Goal: Information Seeking & Learning: Learn about a topic

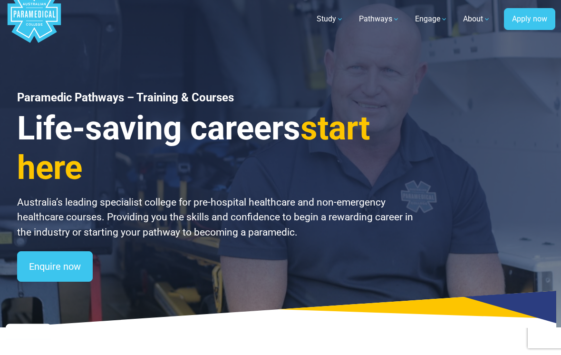
scroll to position [22, 0]
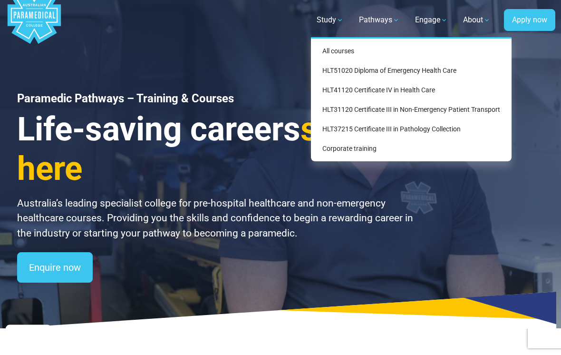
click at [333, 72] on link "HLT51020 Diploma of Emergency Health Care" at bounding box center [411, 71] width 193 height 18
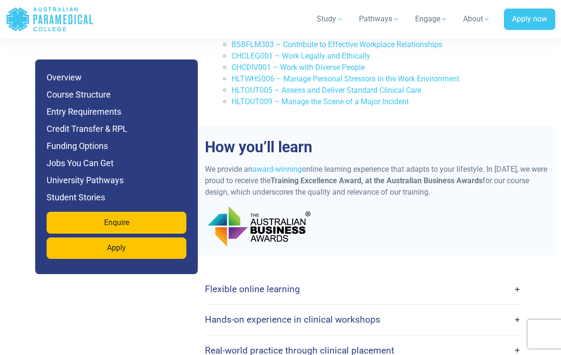
scroll to position [2397, 0]
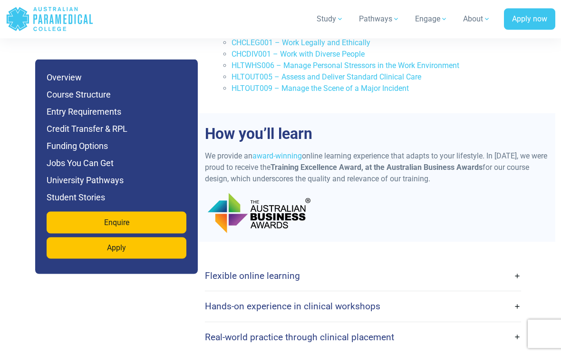
click at [518, 265] on link "Flexible online learning" at bounding box center [363, 276] width 316 height 22
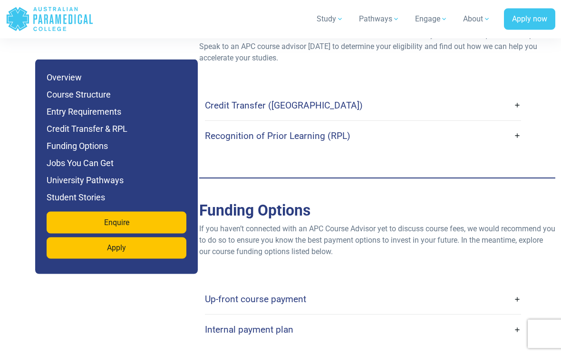
scroll to position [3289, 0]
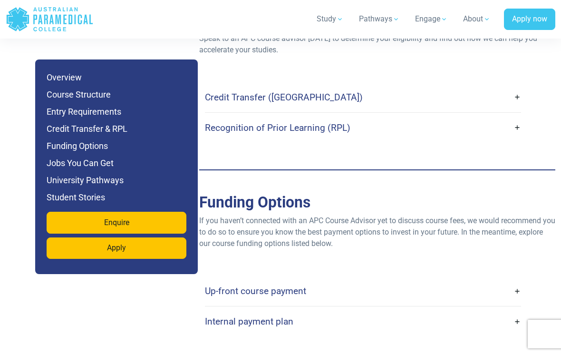
click at [509, 280] on link "Up-front course payment" at bounding box center [363, 291] width 316 height 22
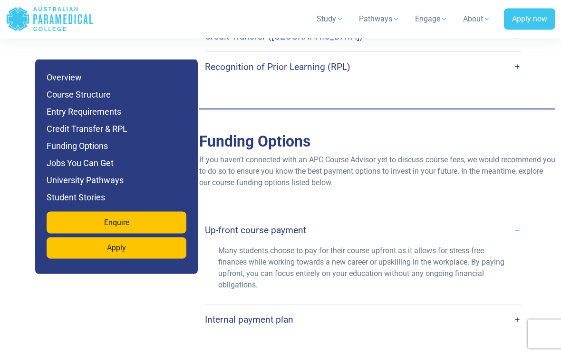
scroll to position [3352, 0]
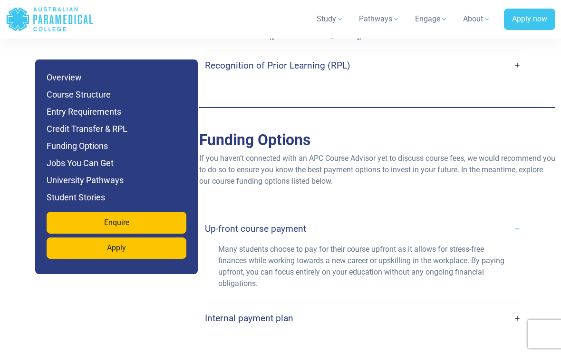
click at [520, 217] on link "Up-front course payment" at bounding box center [363, 228] width 316 height 22
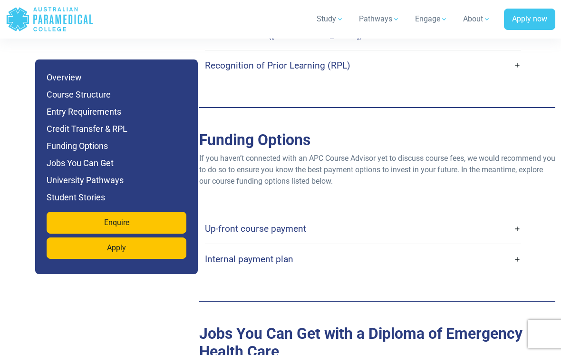
click at [519, 248] on link "Internal payment plan" at bounding box center [363, 259] width 316 height 22
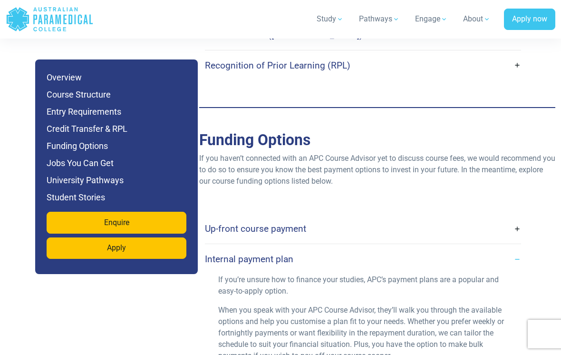
click at [514, 248] on link "Internal payment plan" at bounding box center [363, 259] width 316 height 22
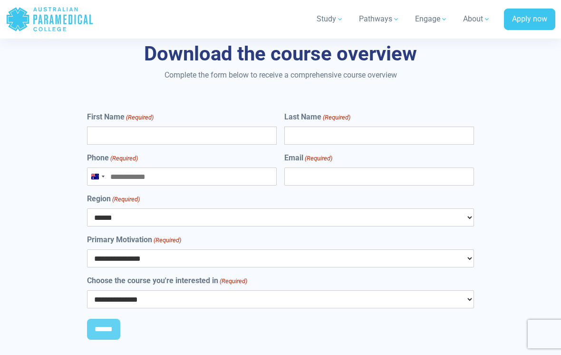
scroll to position [5704, 0]
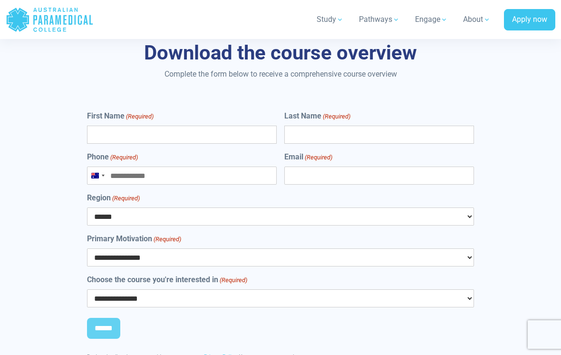
click at [456, 289] on select "**********" at bounding box center [281, 298] width 388 height 18
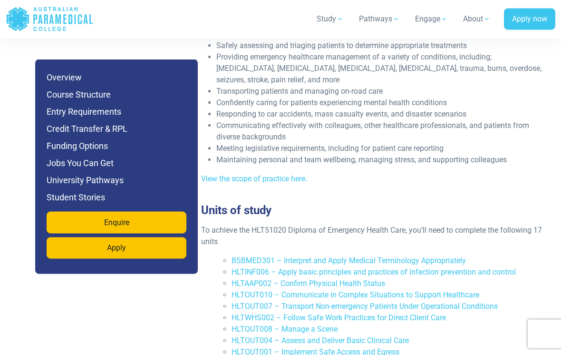
scroll to position [1685, 0]
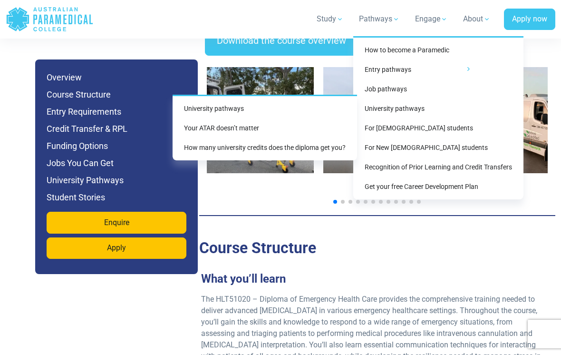
click at [447, 48] on link "How to become a Paramedic" at bounding box center [438, 50] width 163 height 18
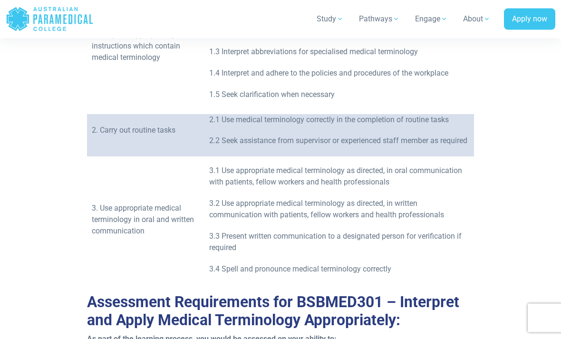
scroll to position [575, 0]
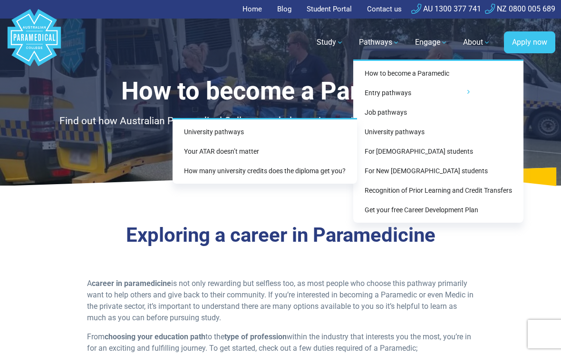
click at [323, 131] on link "University pathways" at bounding box center [264, 132] width 177 height 18
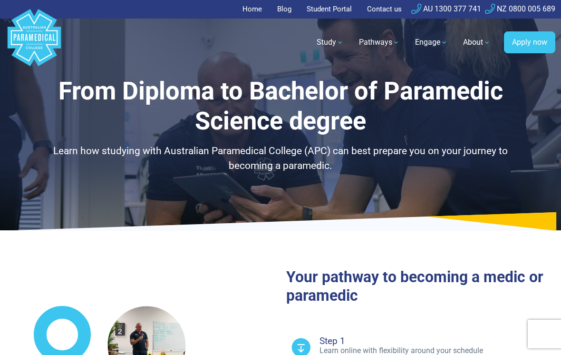
select select "**********"
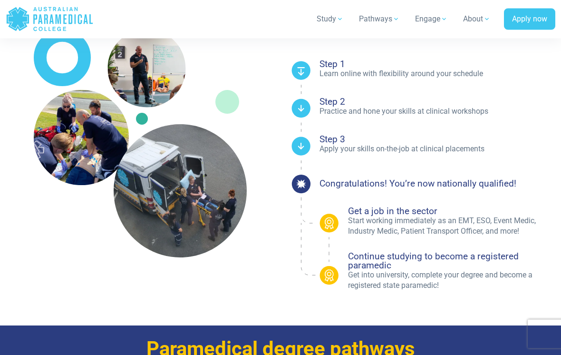
scroll to position [277, 0]
click at [382, 267] on h4 "Continue studying to become a registered paramedic" at bounding box center [451, 261] width 207 height 18
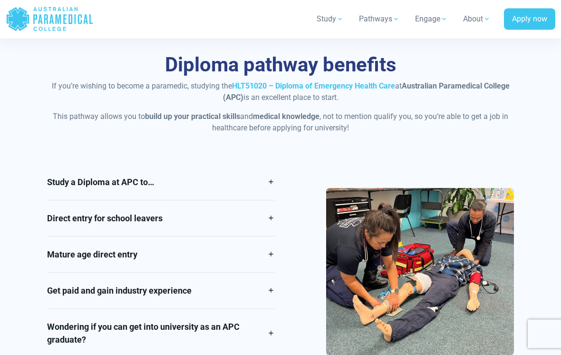
scroll to position [765, 0]
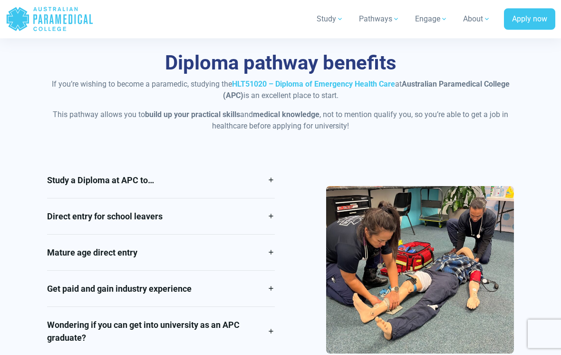
click at [273, 242] on link "Mature age direct entry" at bounding box center [161, 253] width 228 height 36
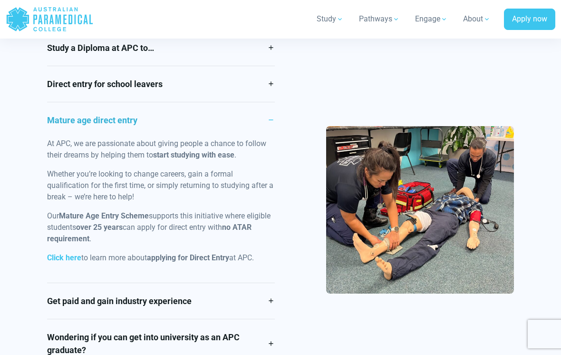
scroll to position [898, 0]
click at [274, 108] on link "Mature age direct entry" at bounding box center [161, 120] width 228 height 36
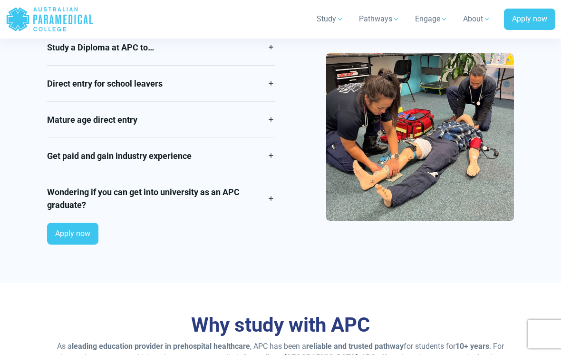
click at [273, 71] on link "Direct entry for school leavers" at bounding box center [161, 84] width 228 height 36
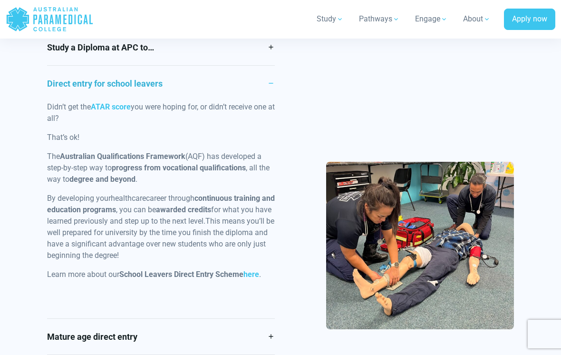
click at [270, 73] on link "Direct entry for school leavers" at bounding box center [161, 84] width 228 height 36
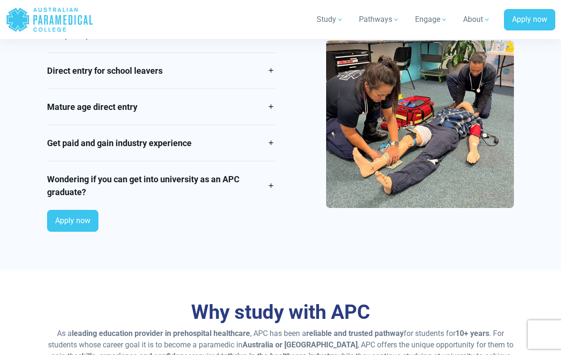
scroll to position [911, 0]
click at [268, 125] on link "Get paid and gain industry experience" at bounding box center [161, 143] width 228 height 36
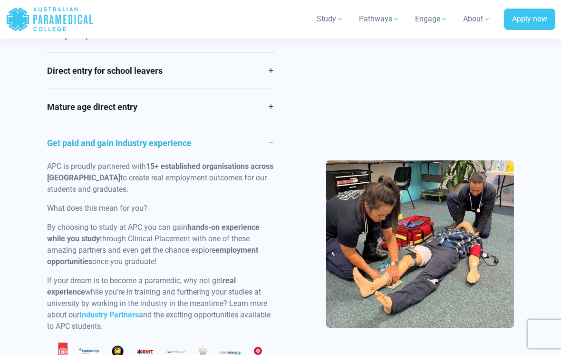
click at [271, 126] on link "Get paid and gain industry experience" at bounding box center [161, 143] width 228 height 36
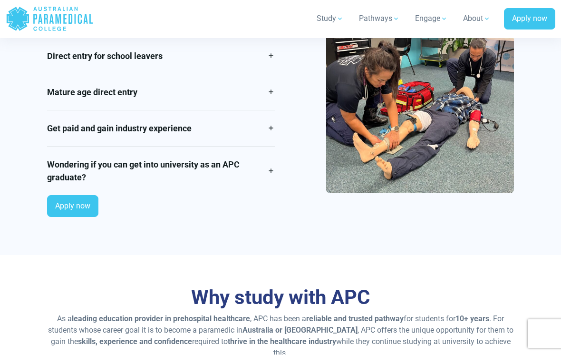
scroll to position [925, 0]
